Goal: Task Accomplishment & Management: Manage account settings

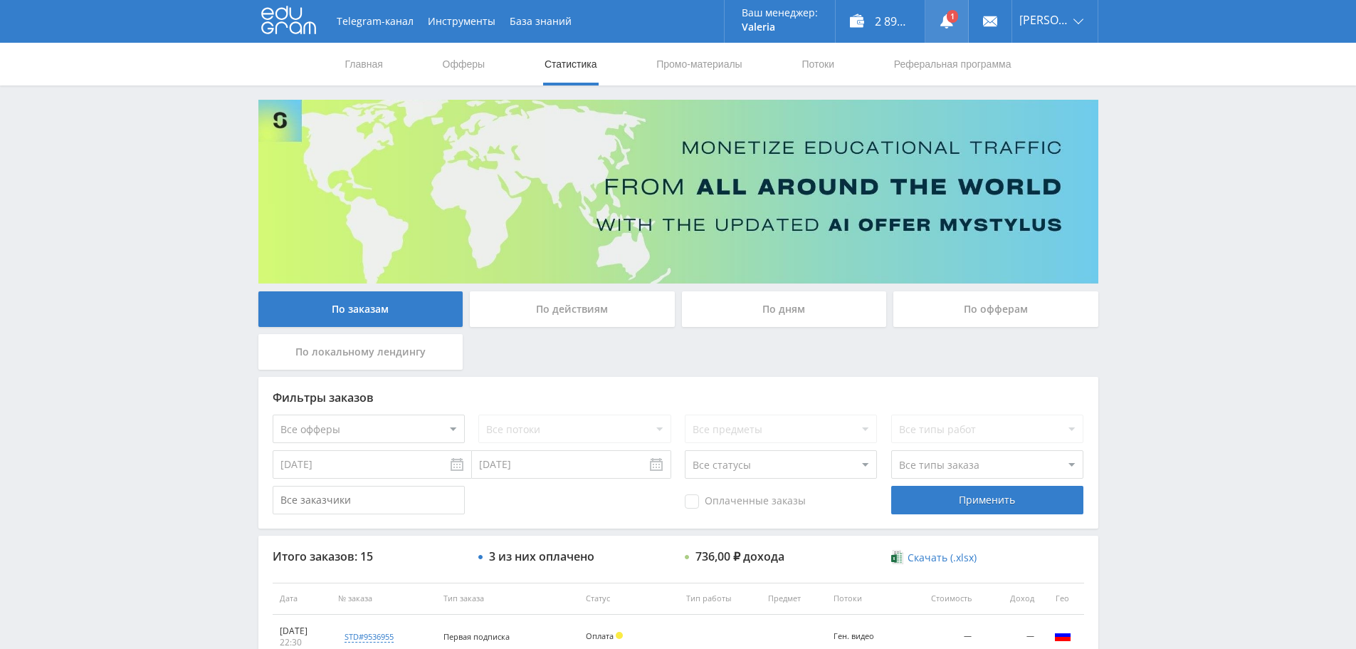
click at [946, 13] on link at bounding box center [947, 21] width 43 height 43
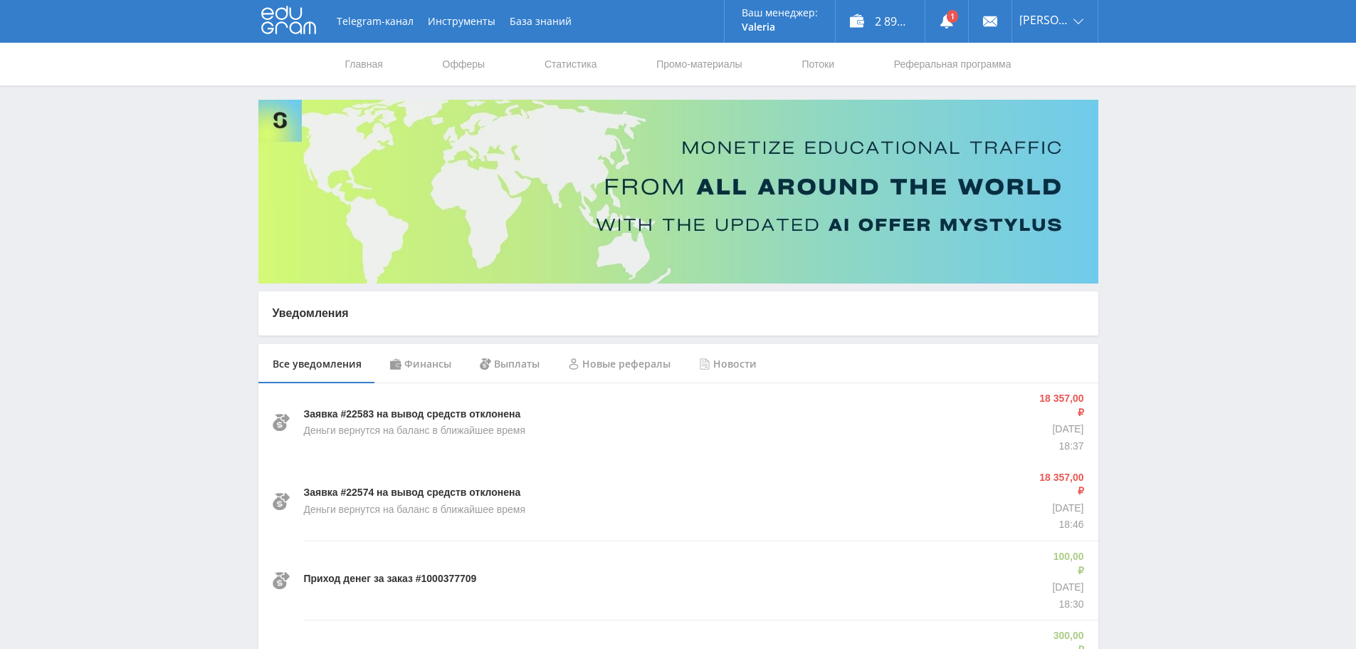
click at [421, 367] on div "Финансы" at bounding box center [421, 364] width 90 height 40
